Goal: Transaction & Acquisition: Download file/media

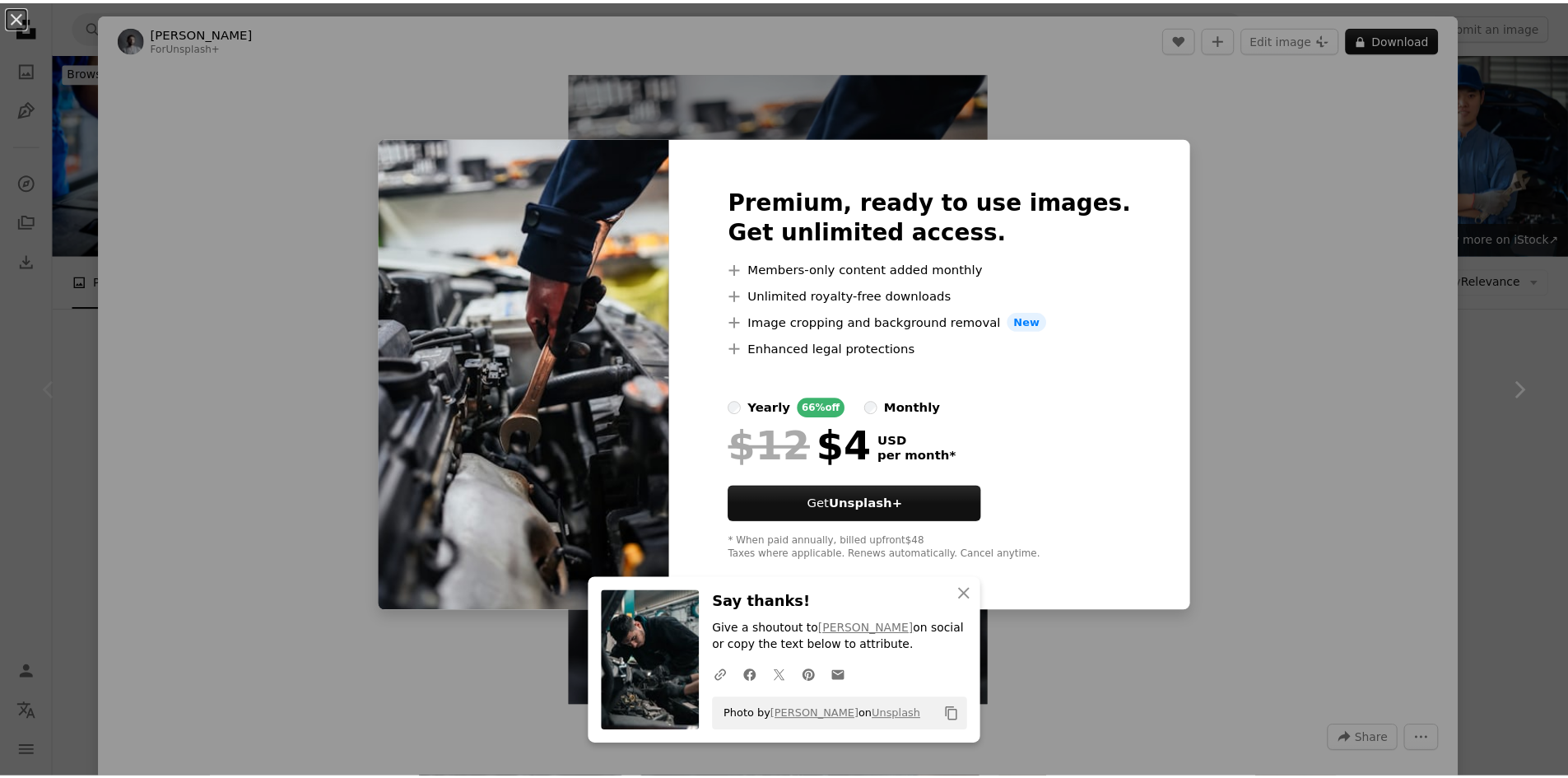
scroll to position [247, 0]
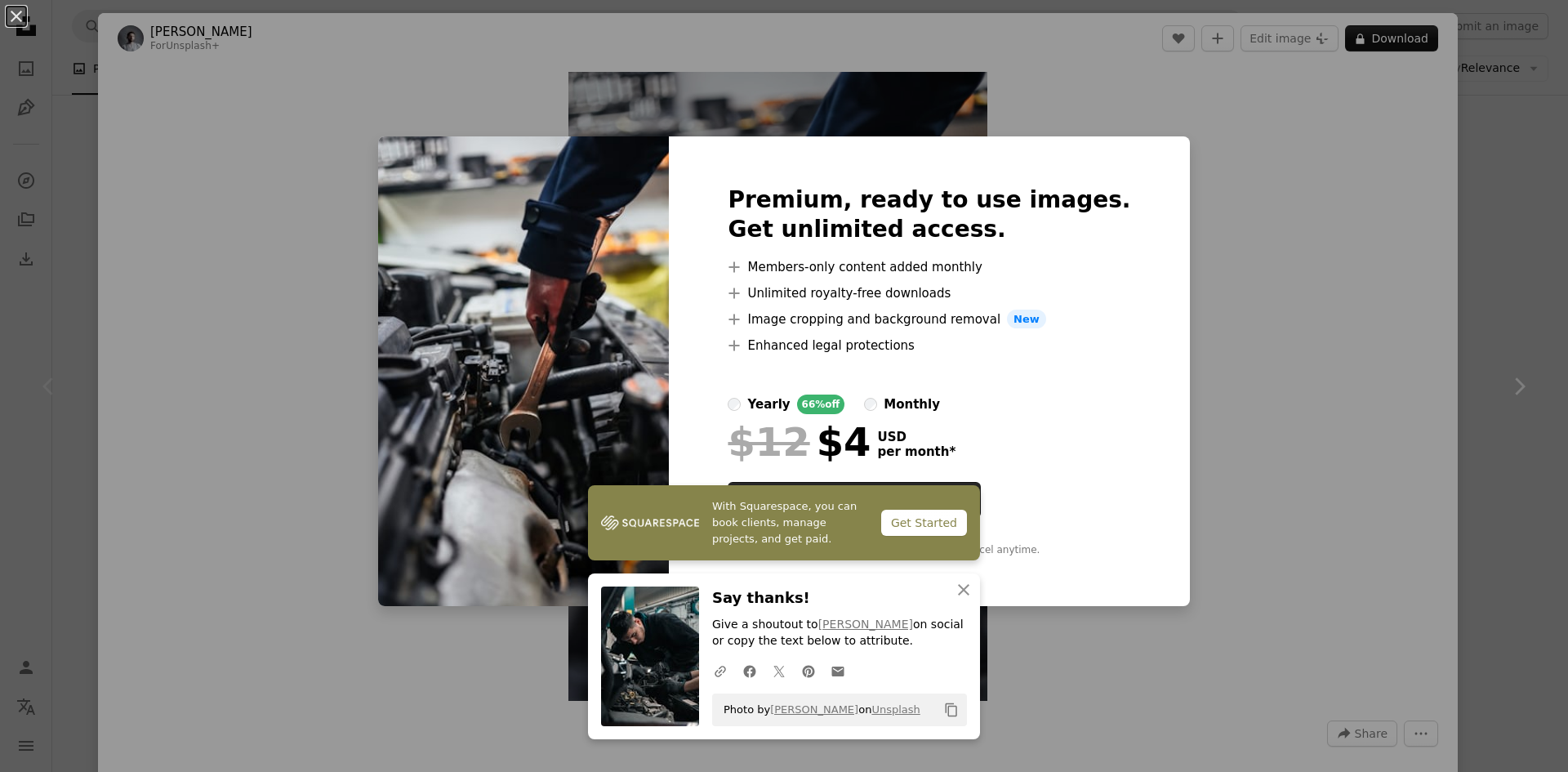
click at [1514, 209] on div "An X shape With Squarespace, you can book clients, manage projects, and get pai…" at bounding box center [784, 386] width 1568 height 772
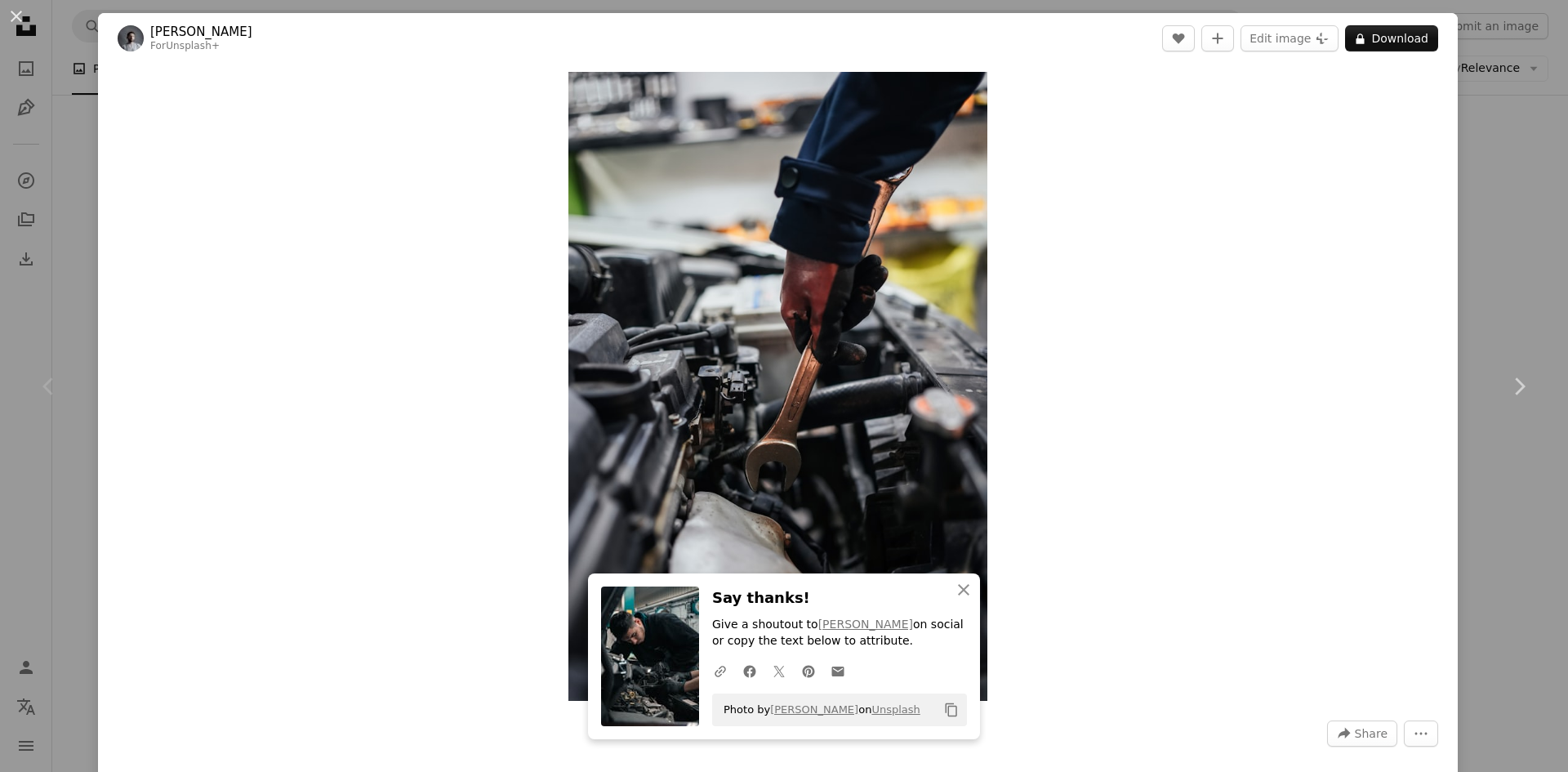
click at [1500, 225] on div "An X shape Chevron left Chevron right An X shape Close Say thanks! Give a shout…" at bounding box center [784, 386] width 1568 height 772
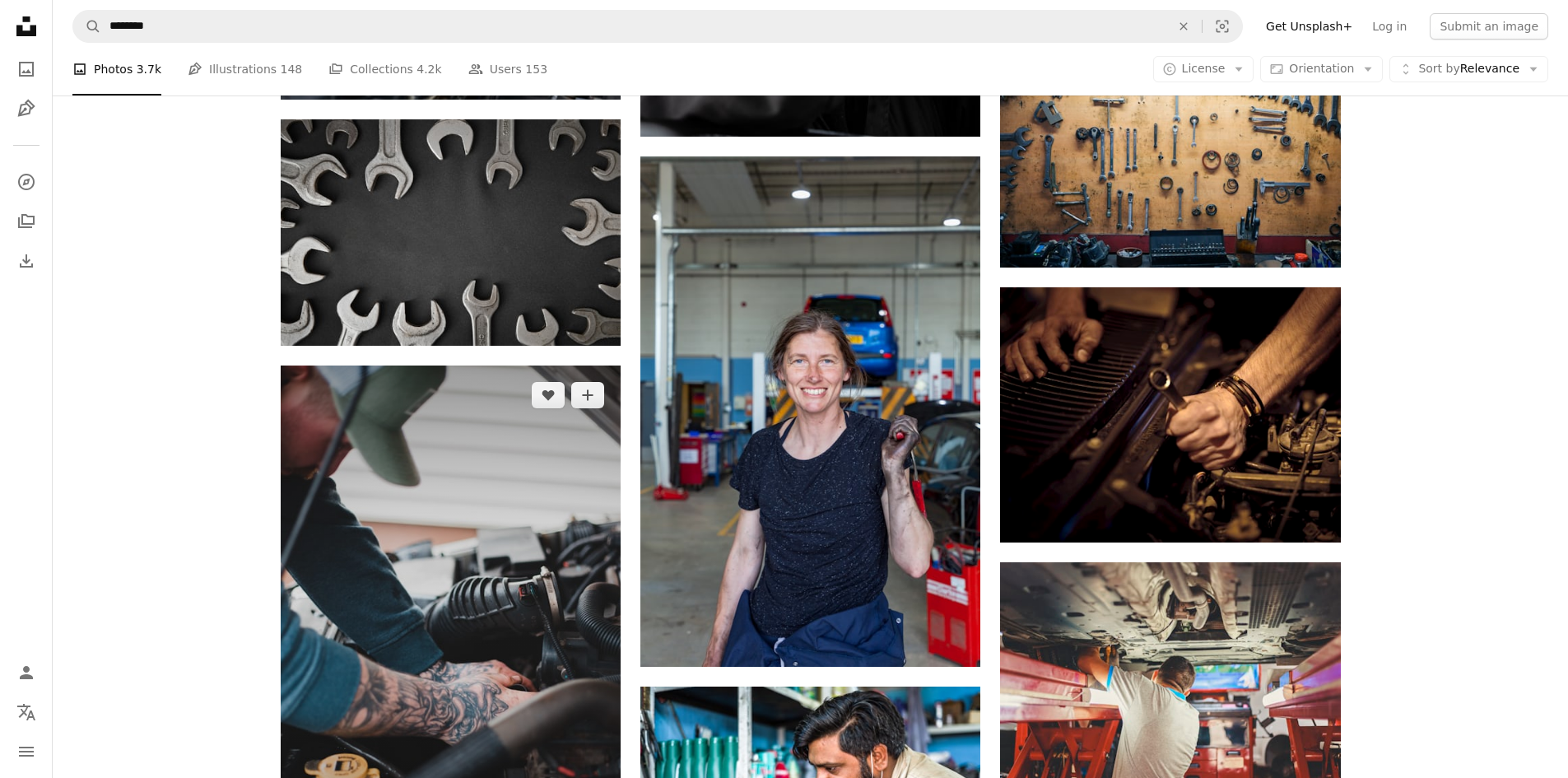
scroll to position [2200, 0]
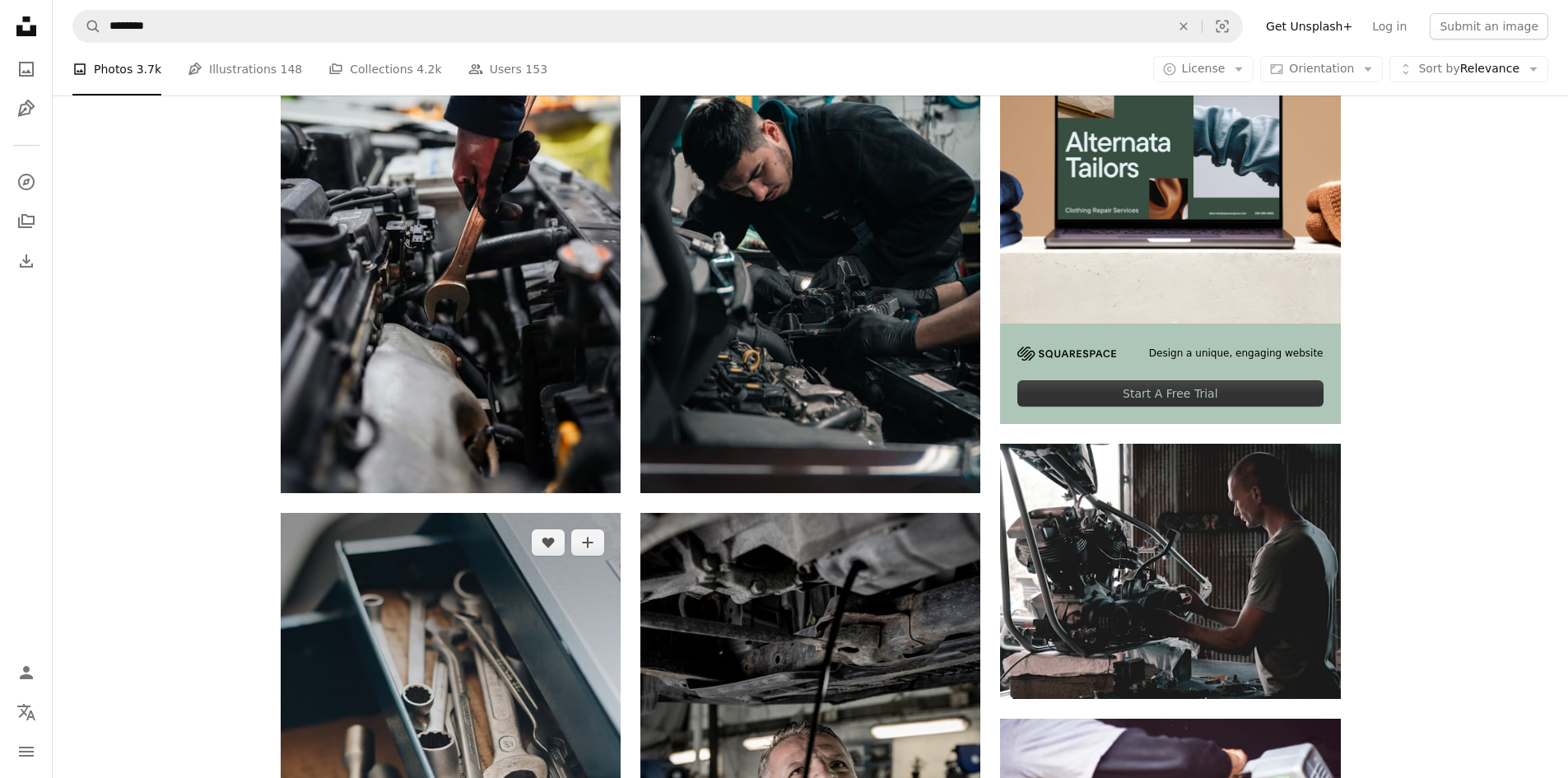
scroll to position [471, 0]
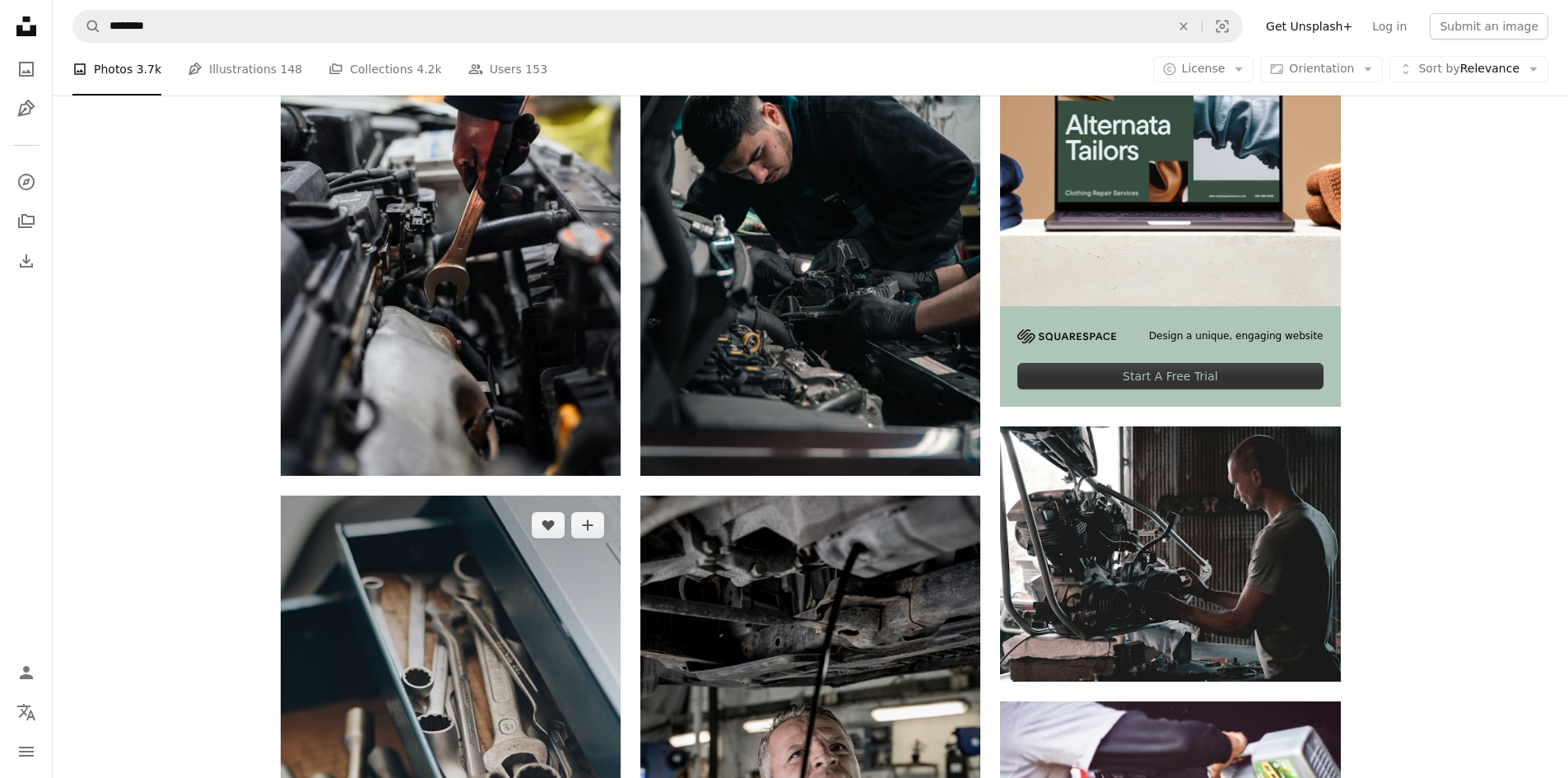
click at [501, 495] on img at bounding box center [451, 751] width 340 height 510
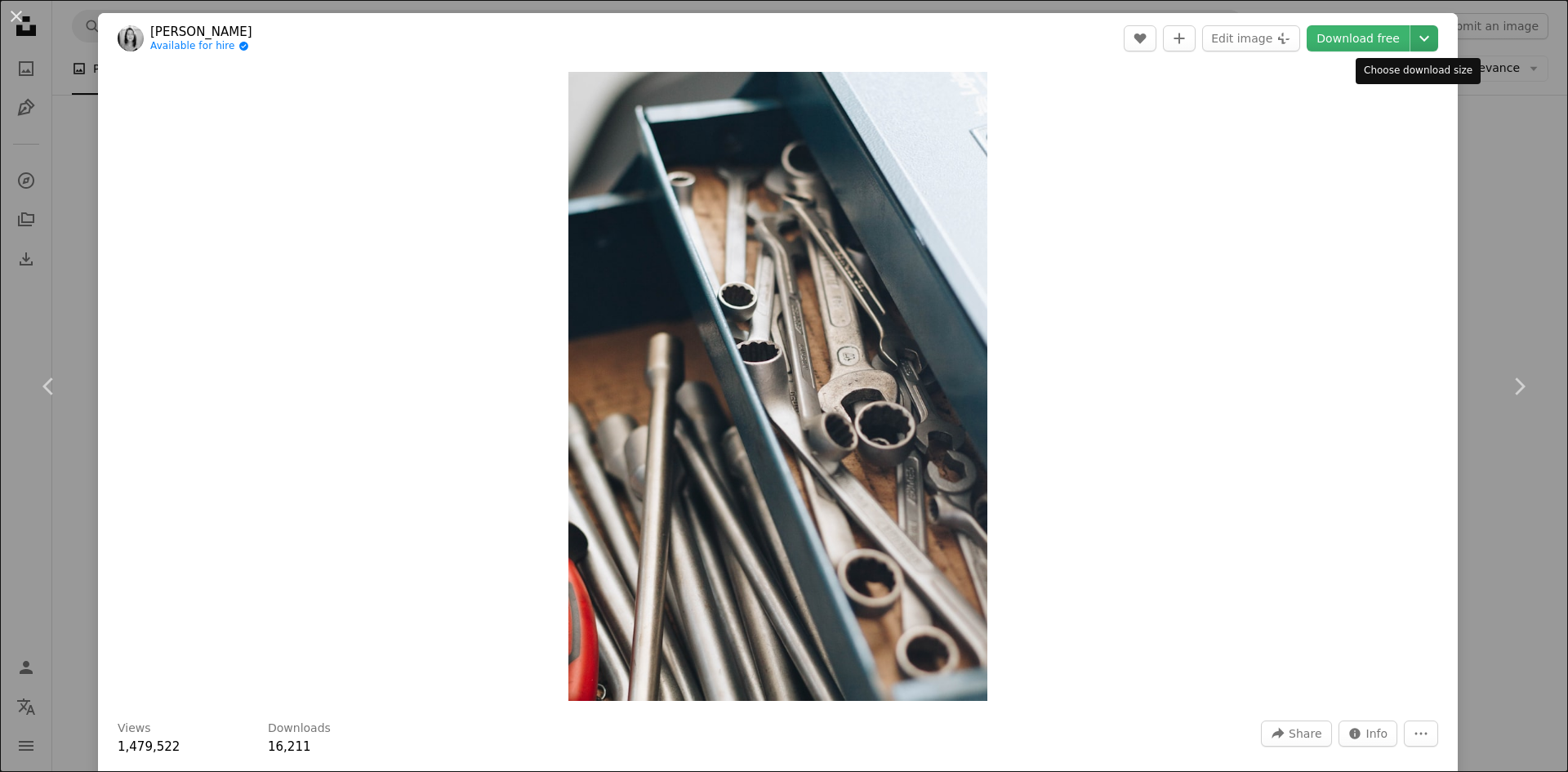
click at [1411, 39] on icon "Chevron down" at bounding box center [1424, 38] width 26 height 20
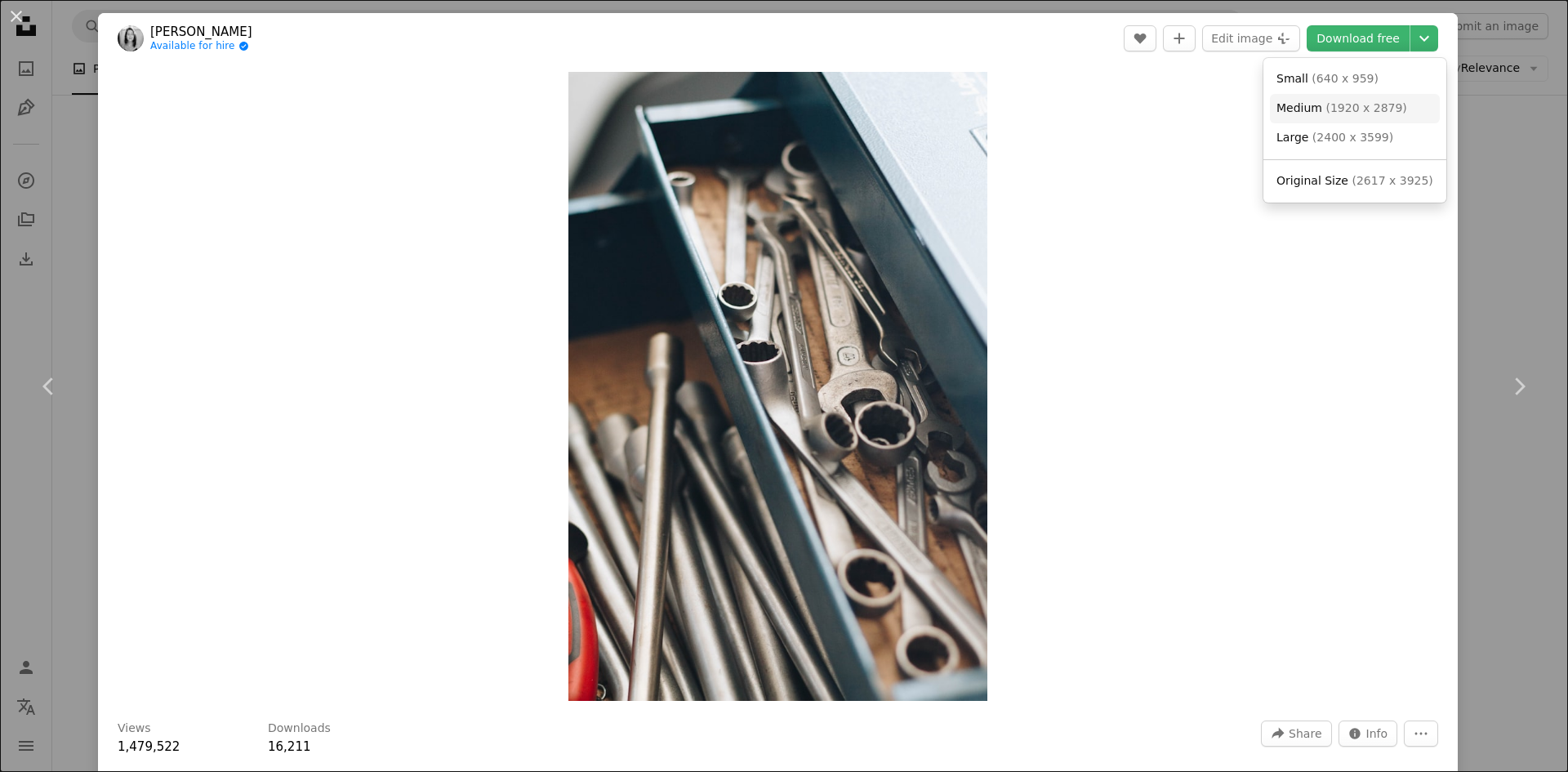
click at [1346, 109] on span "( 1920 x 2879 )" at bounding box center [1365, 107] width 81 height 13
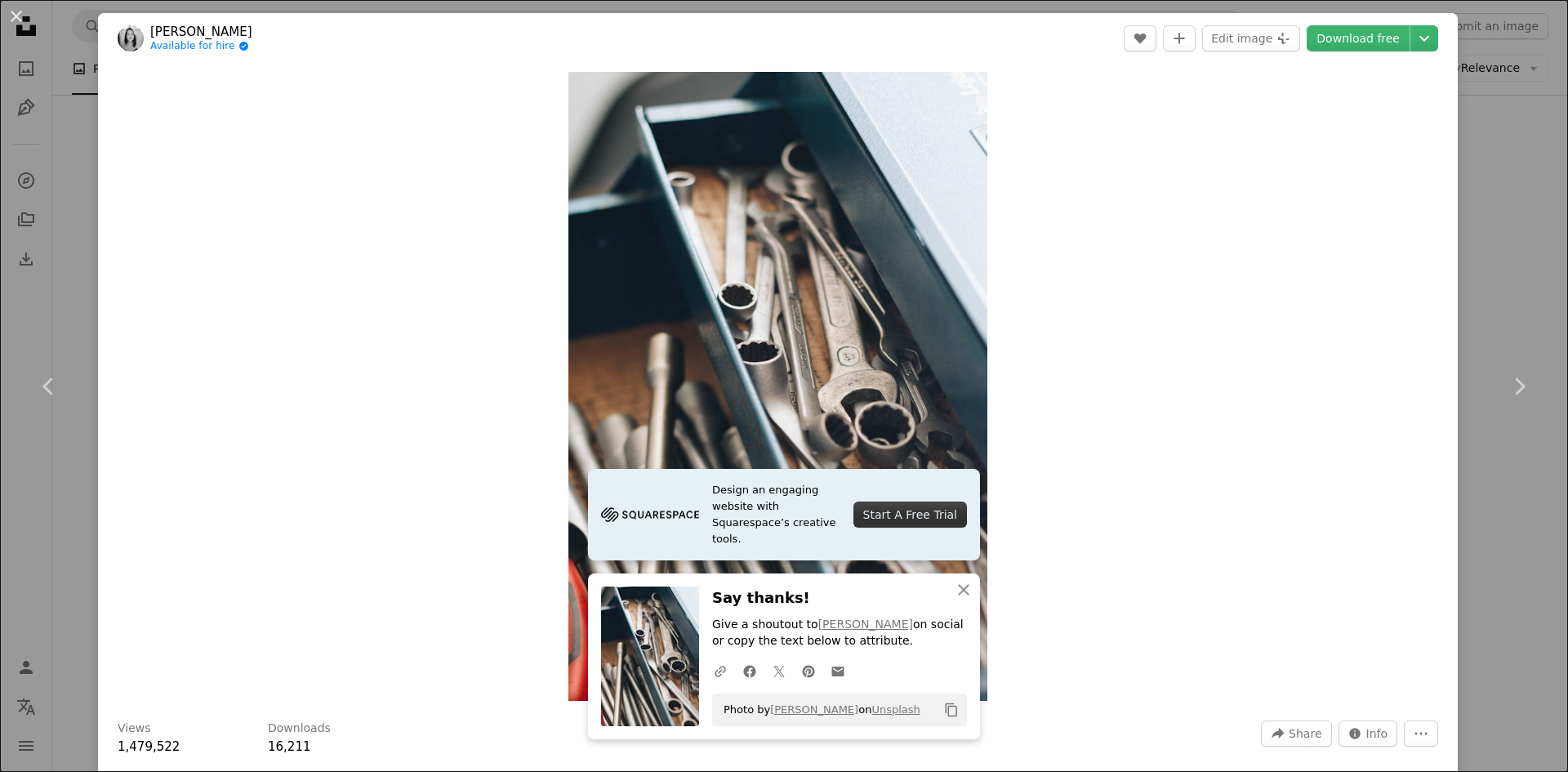
click at [1523, 228] on div "An X shape Chevron left Chevron right Design an engaging website with Squarespa…" at bounding box center [784, 386] width 1568 height 772
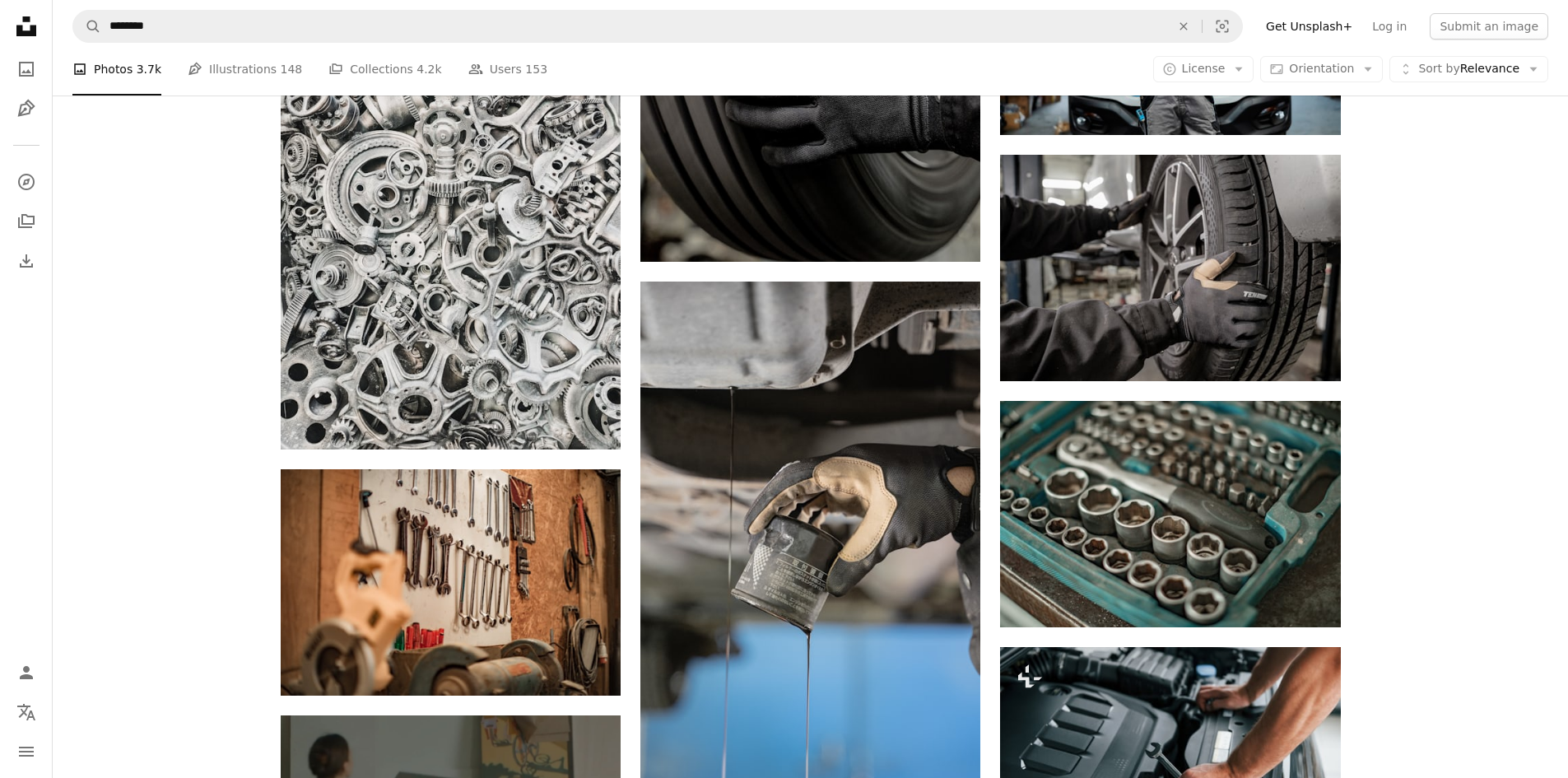
scroll to position [3270, 0]
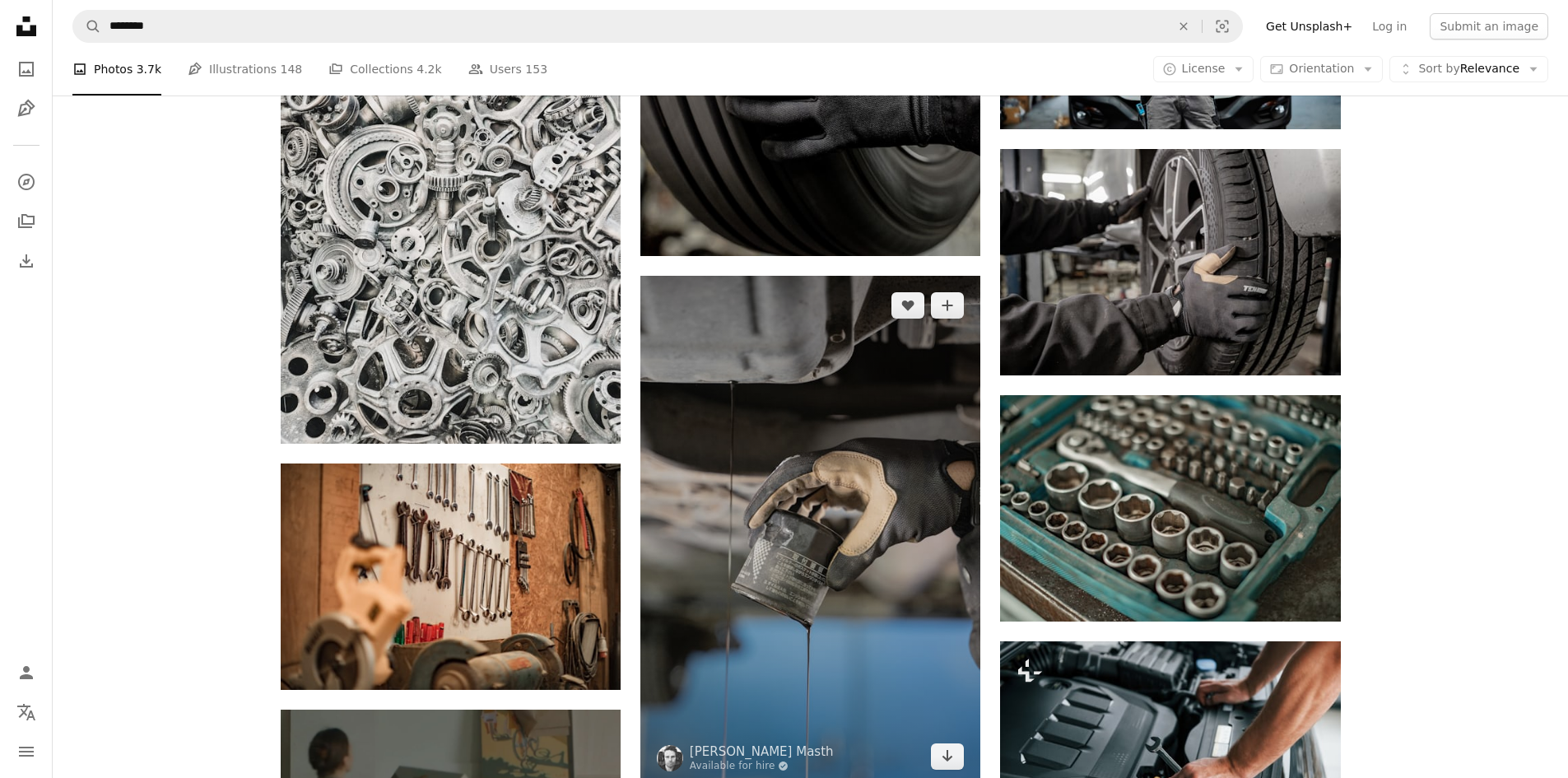
click at [808, 347] on img at bounding box center [811, 531] width 340 height 510
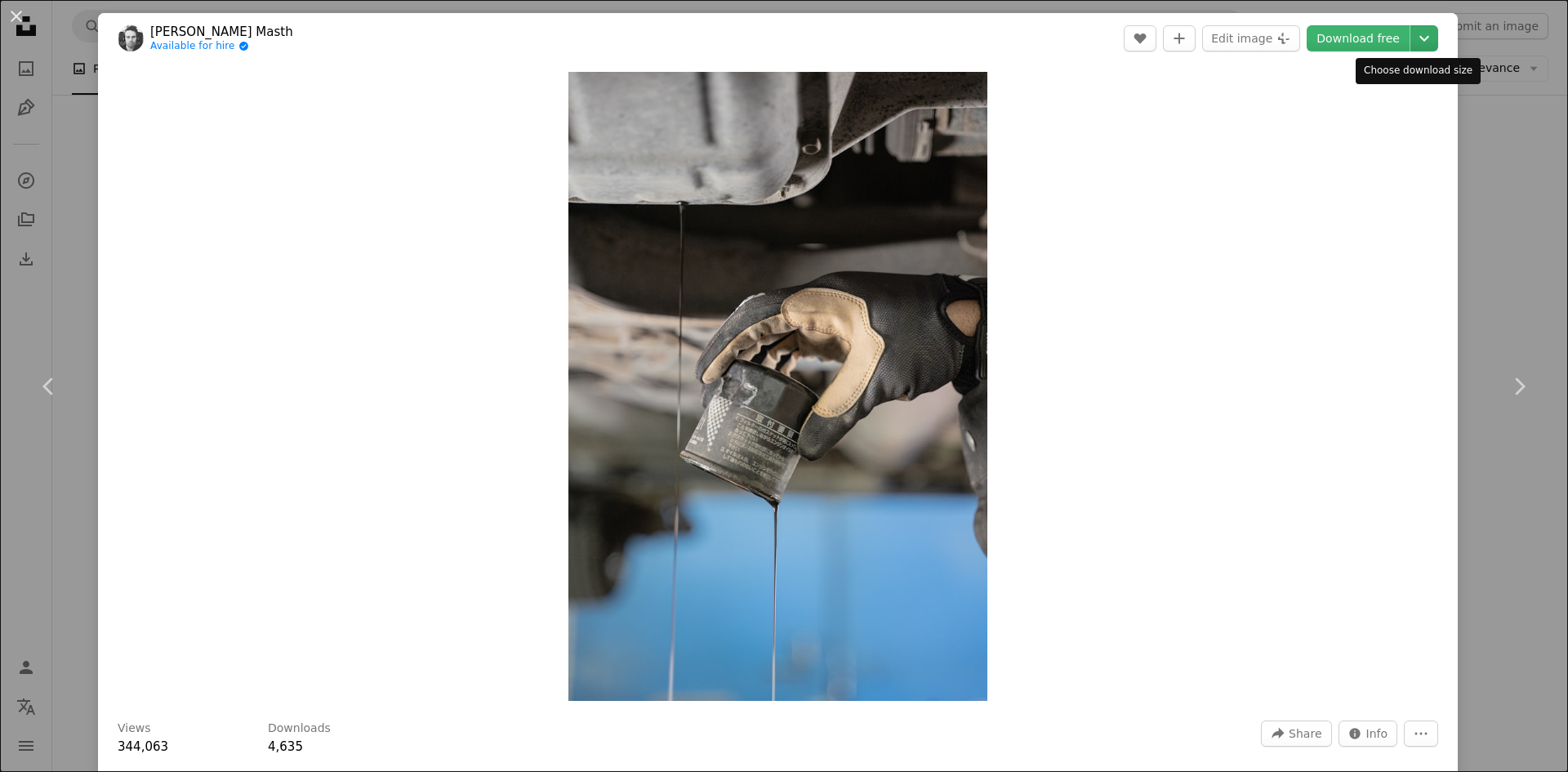
click at [1416, 39] on icon "Chevron down" at bounding box center [1424, 38] width 26 height 20
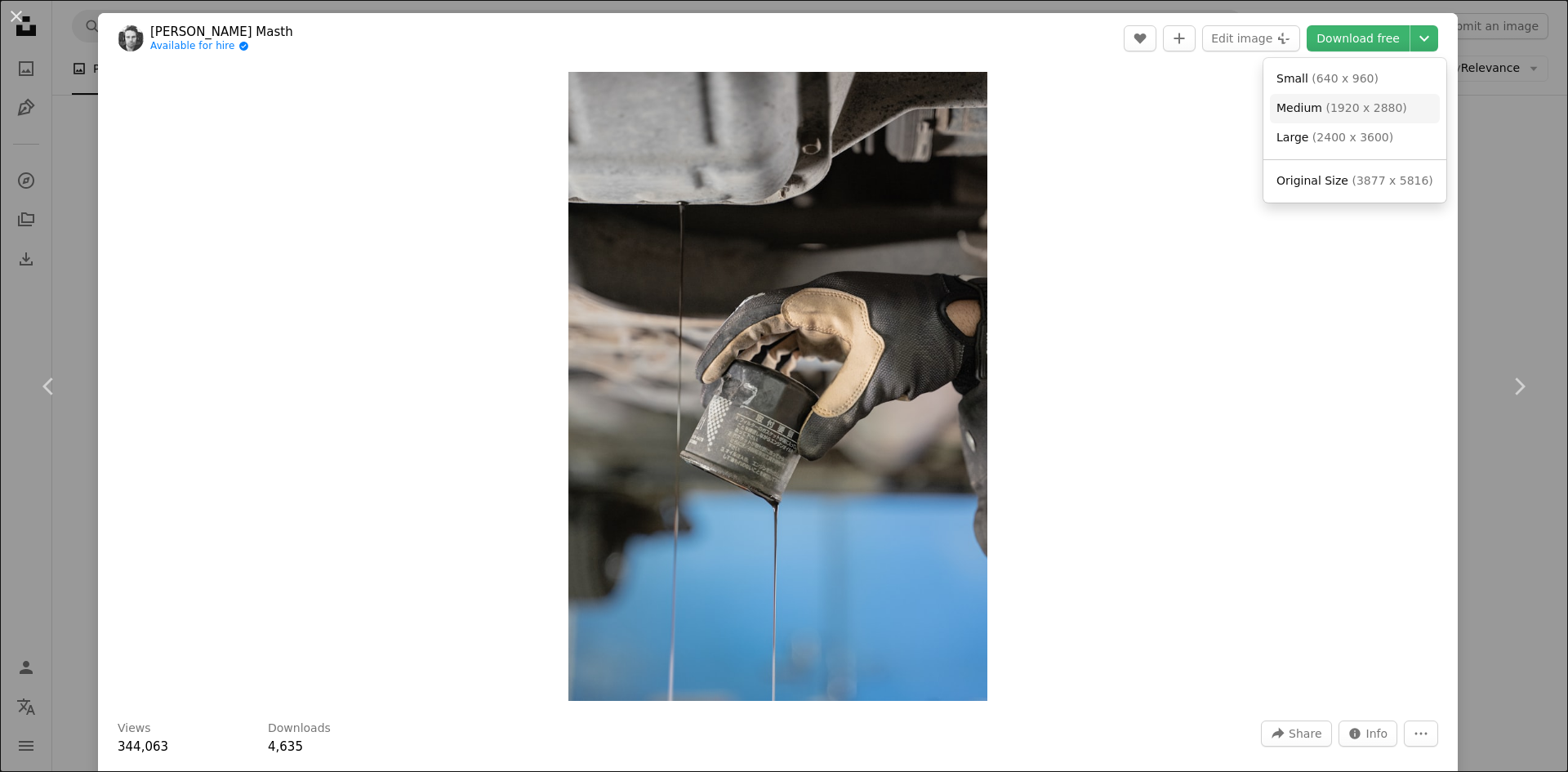
click at [1374, 99] on link "Medium ( 1920 x 2880 )" at bounding box center [1354, 108] width 169 height 30
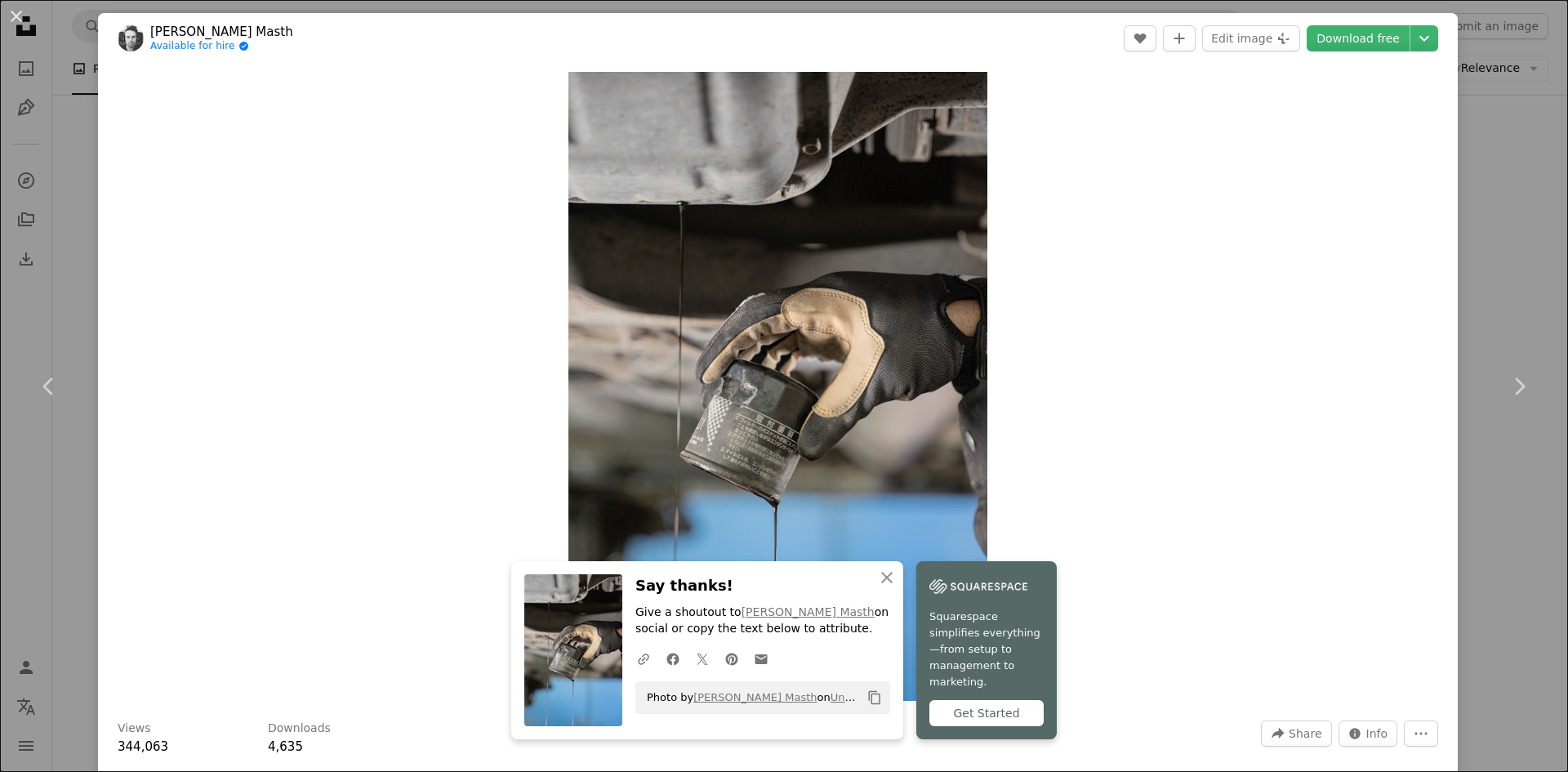
click at [1488, 207] on div "An X shape Chevron left Chevron right An X shape Close Say thanks! Give a shout…" at bounding box center [784, 386] width 1568 height 772
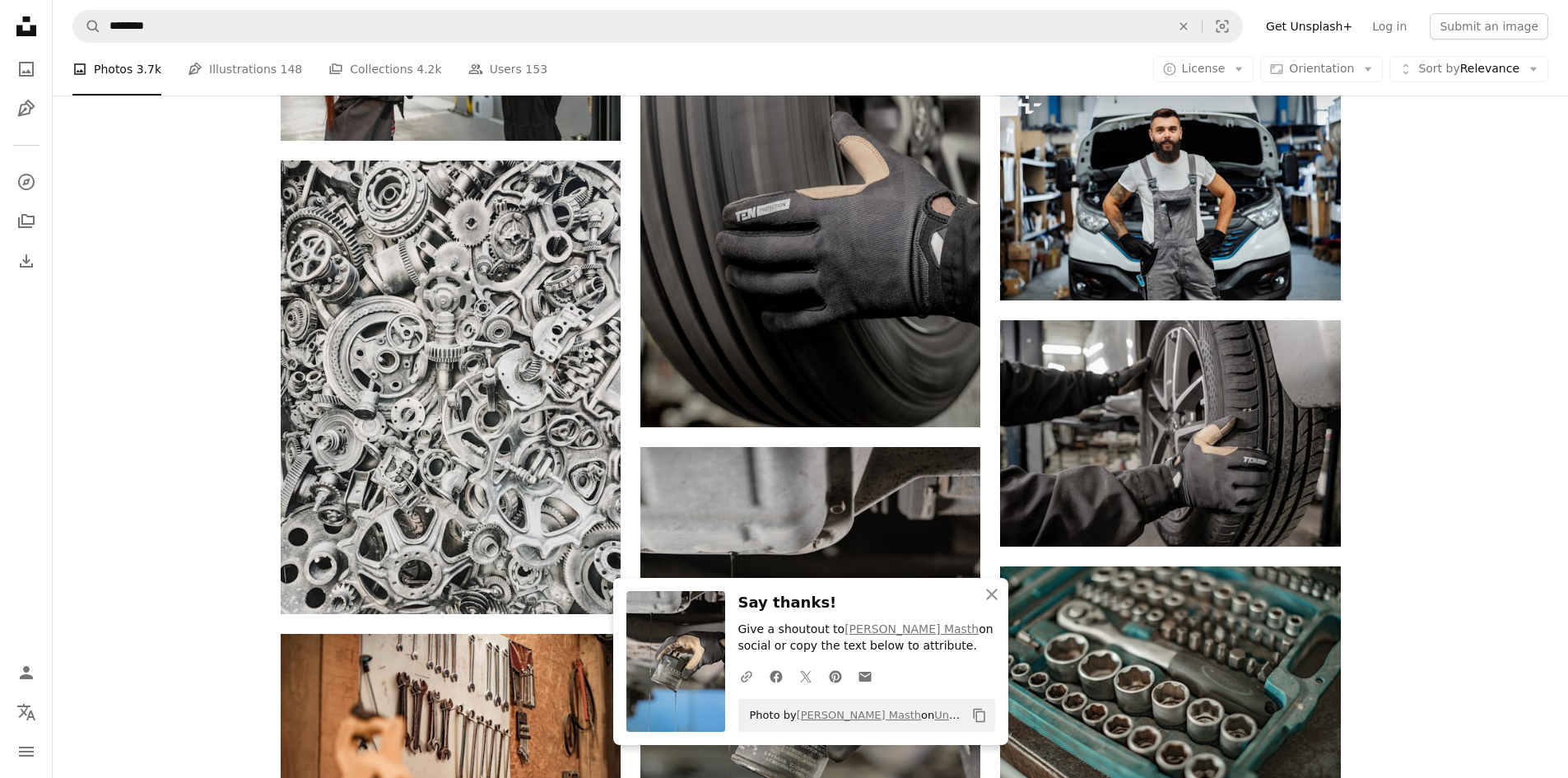
scroll to position [3105, 0]
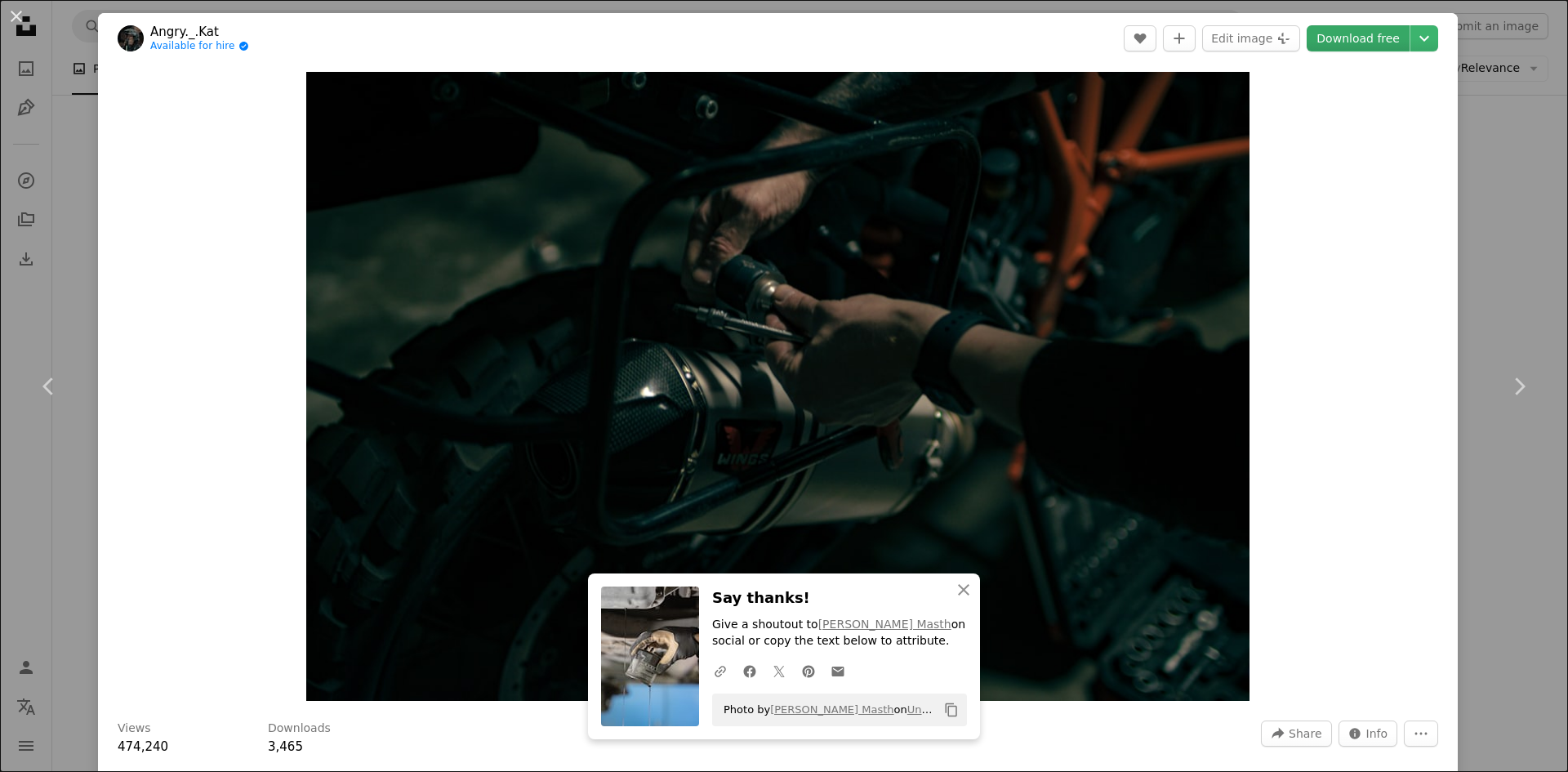
click at [1380, 37] on link "Download free" at bounding box center [1358, 38] width 103 height 26
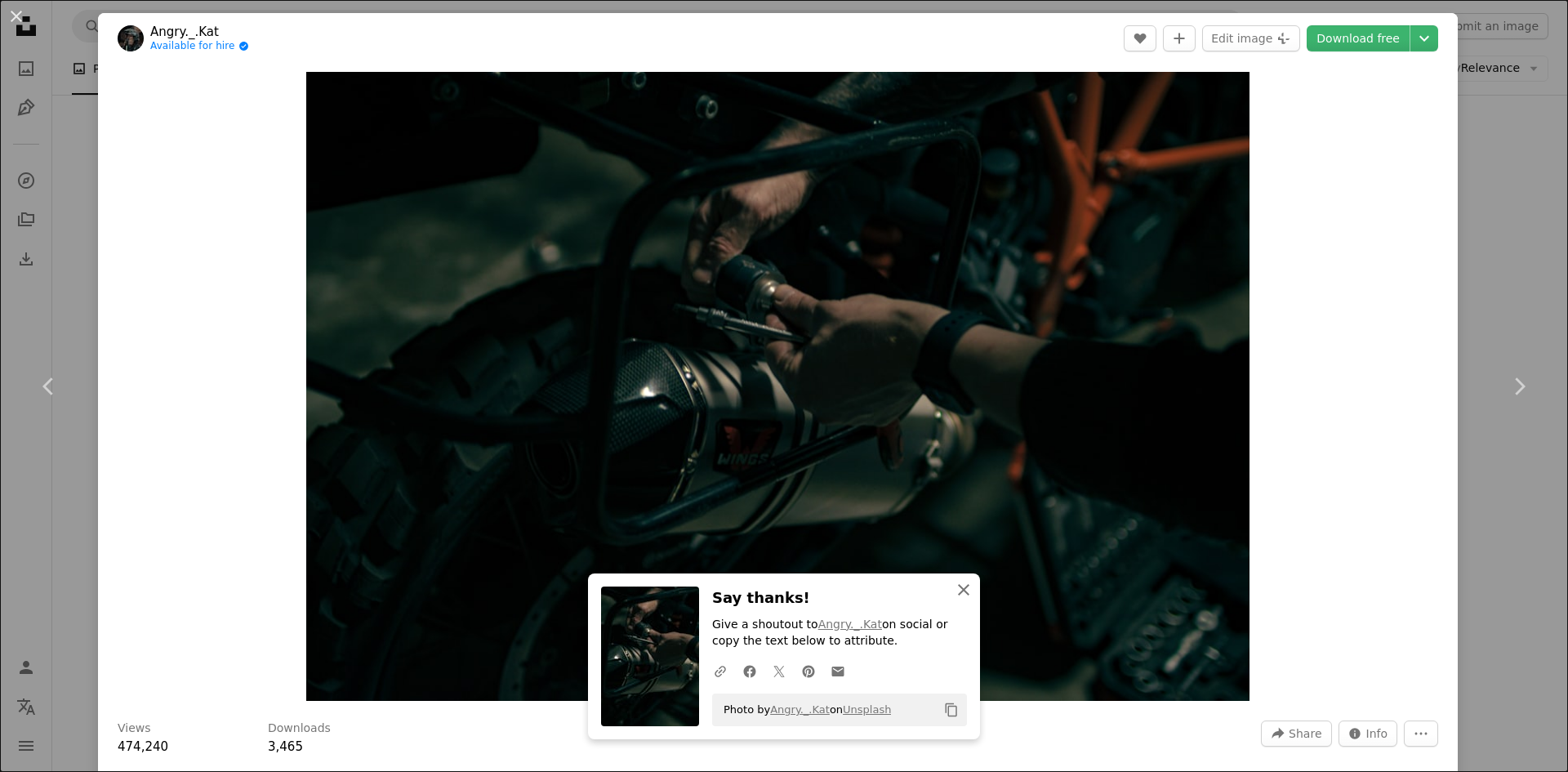
click at [958, 584] on icon "An X shape" at bounding box center [963, 590] width 20 height 20
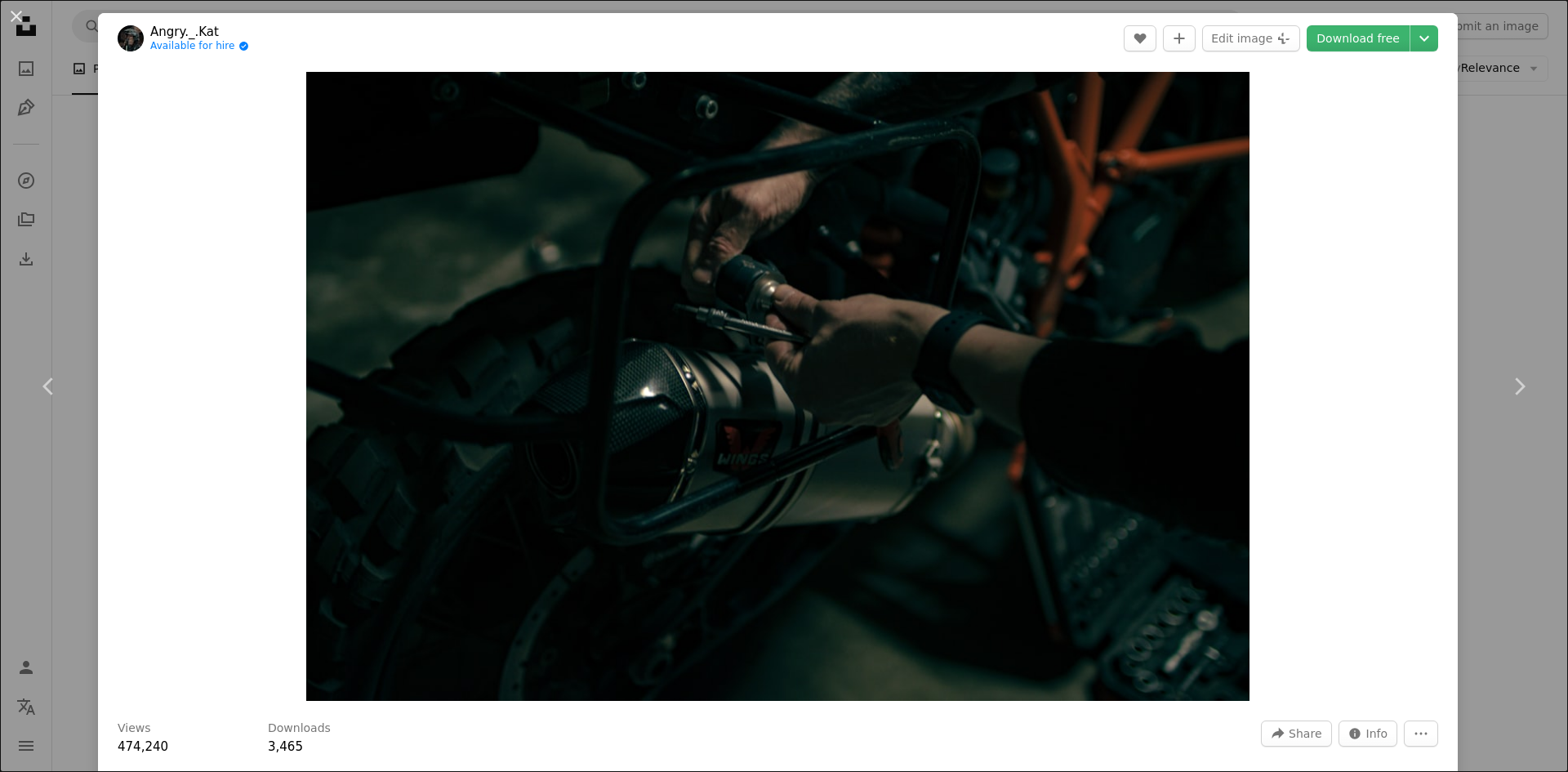
click at [1520, 183] on div "An X shape Chevron left Chevron right Angry._.Kat Available for hire A checkmar…" at bounding box center [784, 386] width 1568 height 772
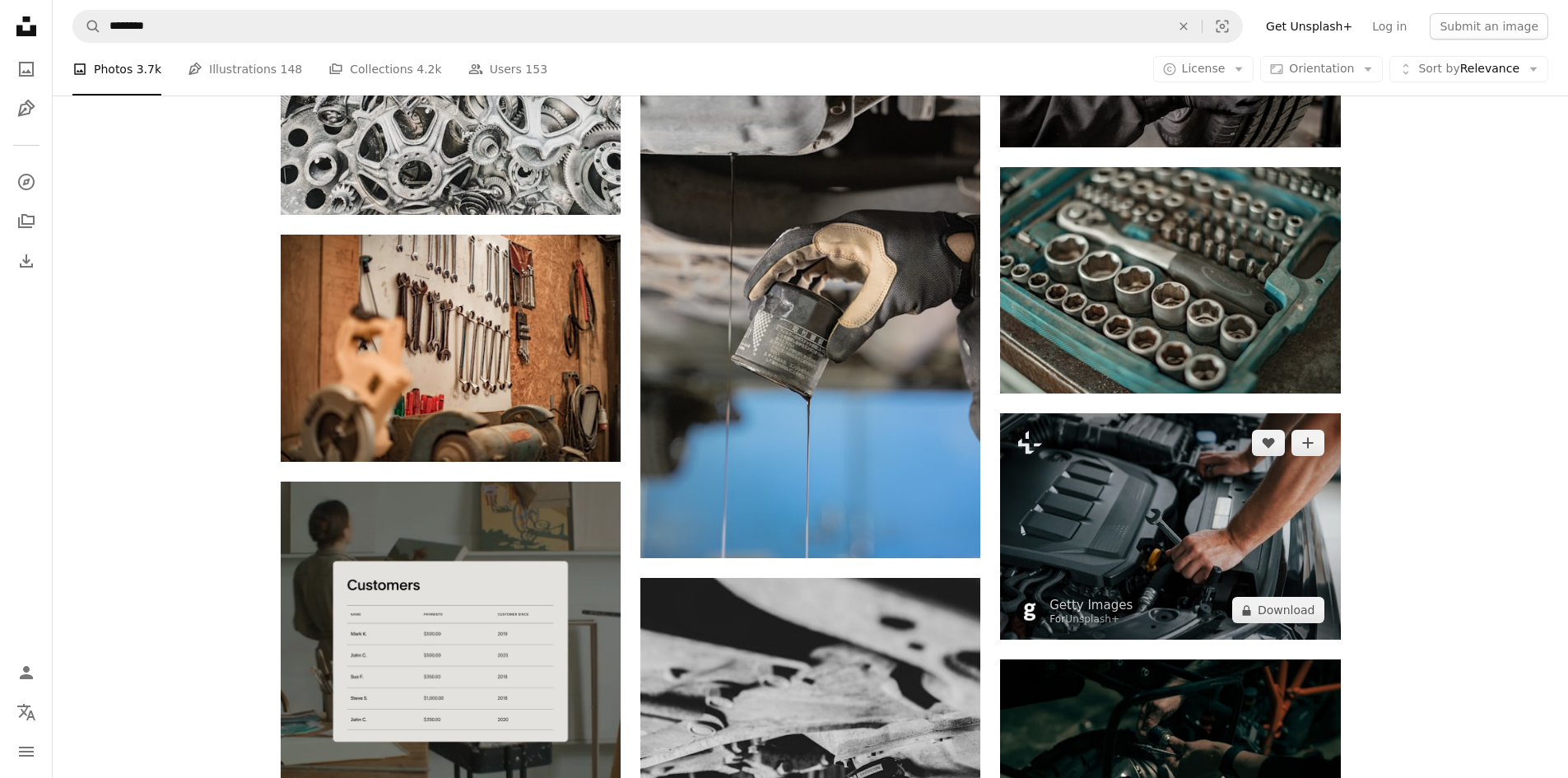
scroll to position [3517, 0]
